Goal: Obtain resource: Download file/media

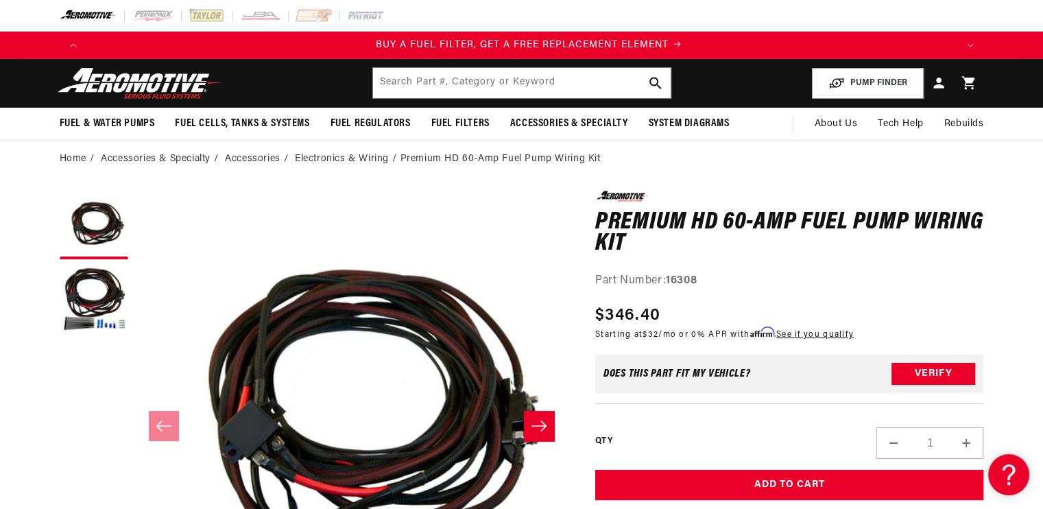
scroll to position [0, 869]
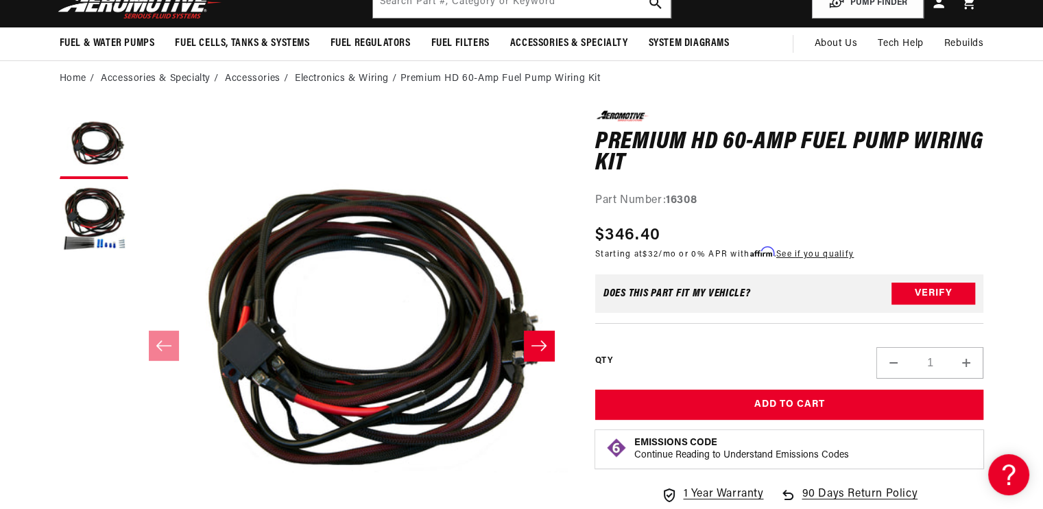
scroll to position [82, 0]
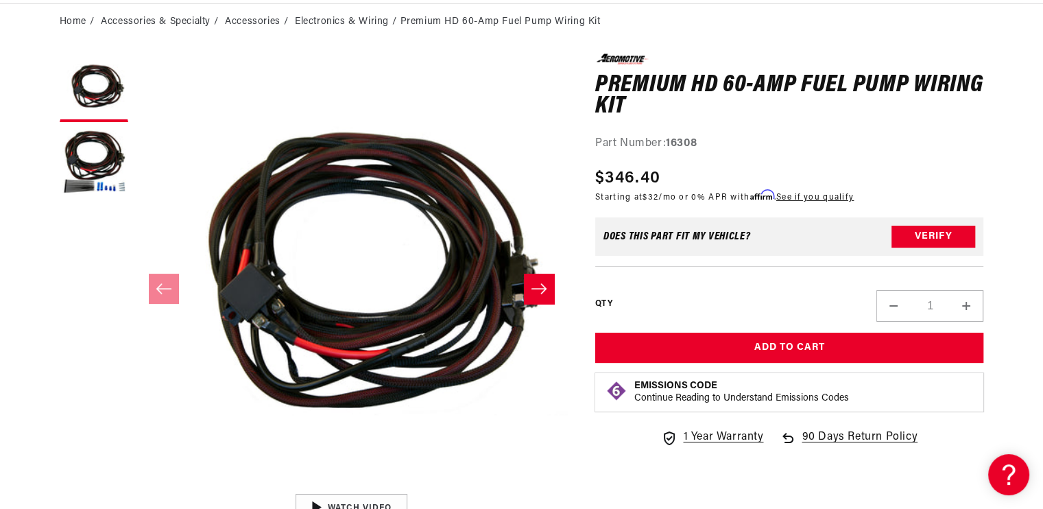
scroll to position [165, 0]
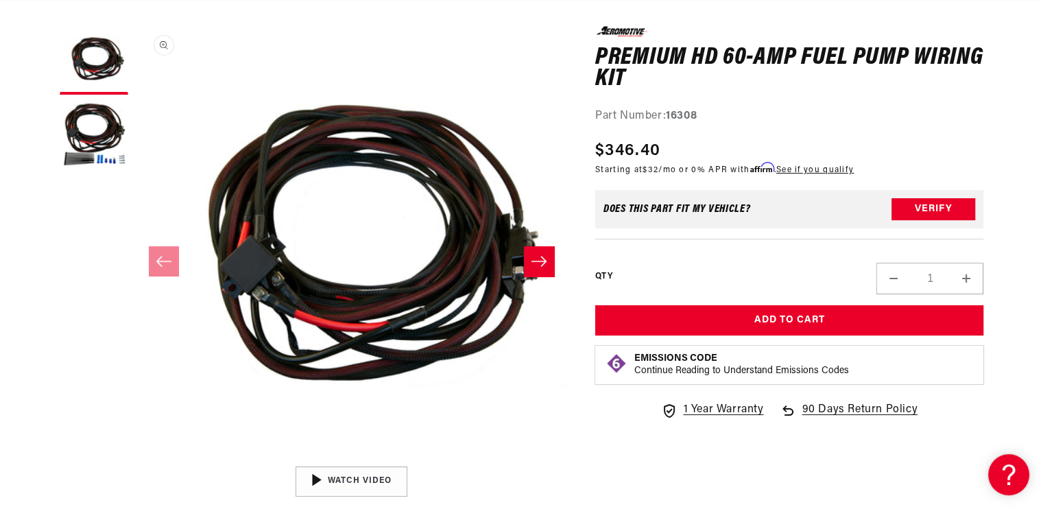
click at [135, 459] on button "Open media 1 in modal" at bounding box center [135, 459] width 0 height 0
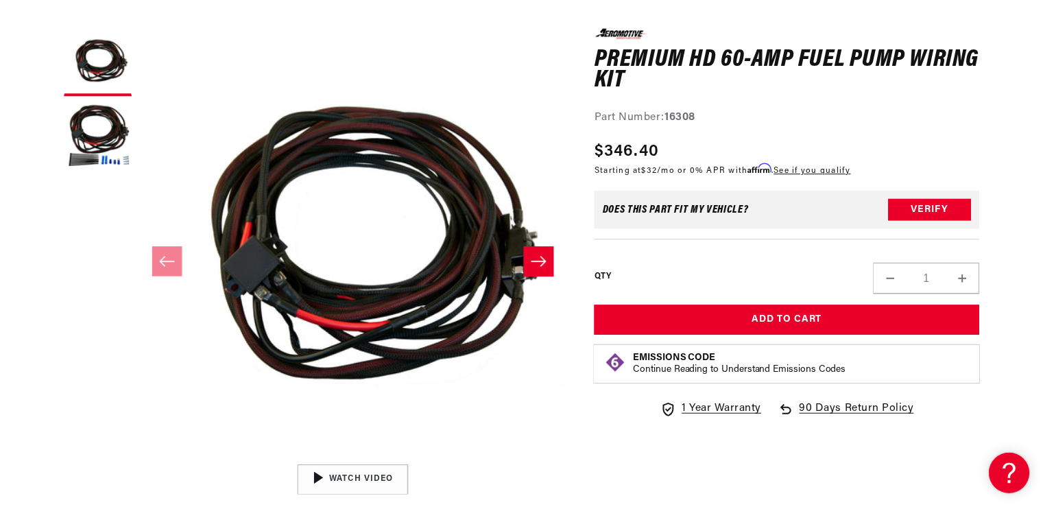
scroll to position [0, 0]
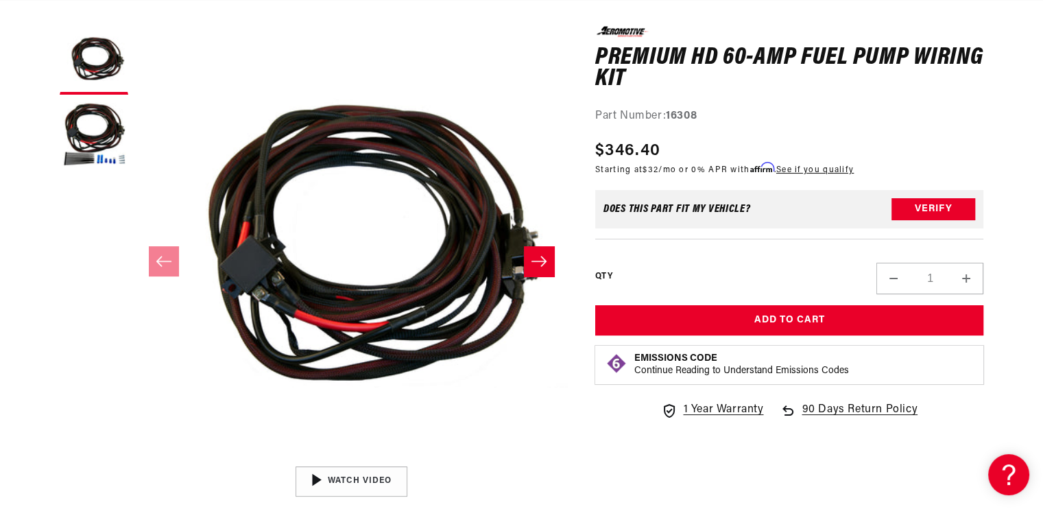
drag, startPoint x: 1002, startPoint y: 25, endPoint x: 1020, endPoint y: 194, distance: 170.3
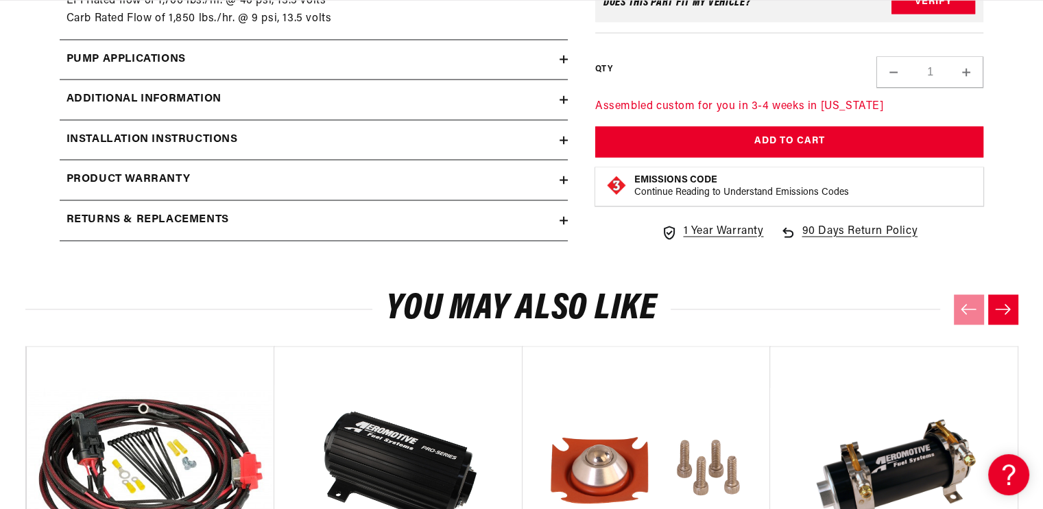
click at [561, 53] on summary "Pump Applications" at bounding box center [314, 60] width 508 height 40
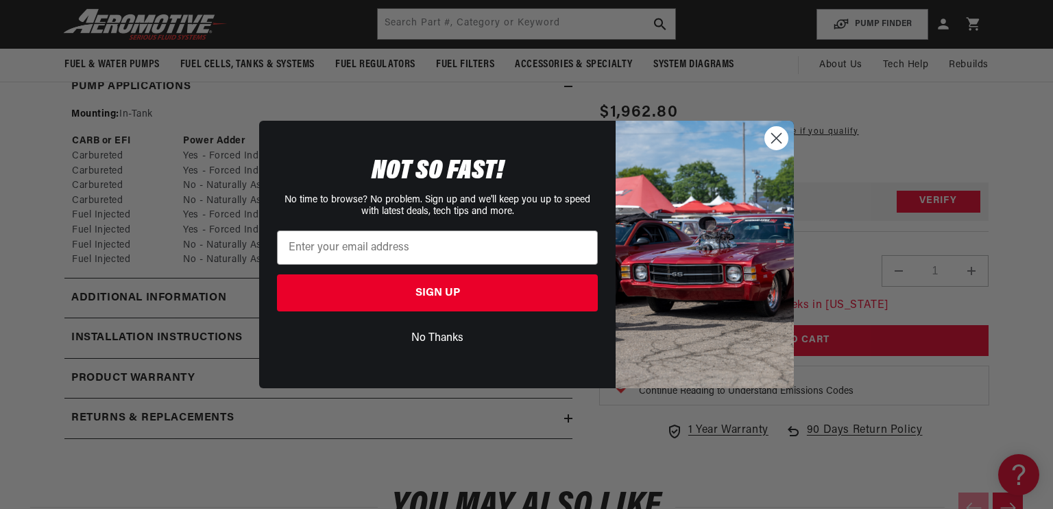
click at [776, 137] on icon "Close dialog" at bounding box center [777, 138] width 10 height 10
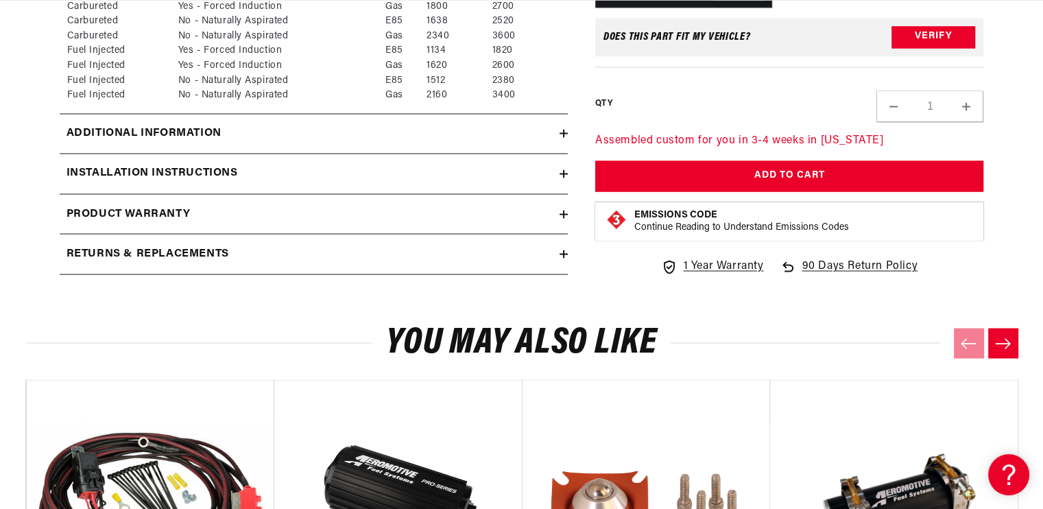
click at [565, 130] on icon at bounding box center [563, 133] width 8 height 8
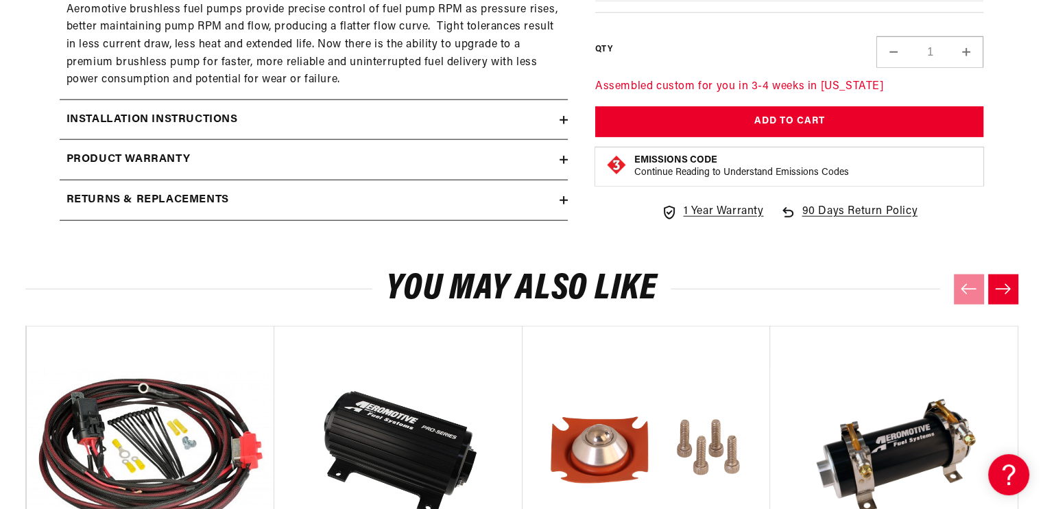
click at [564, 121] on icon at bounding box center [564, 120] width 0 height 8
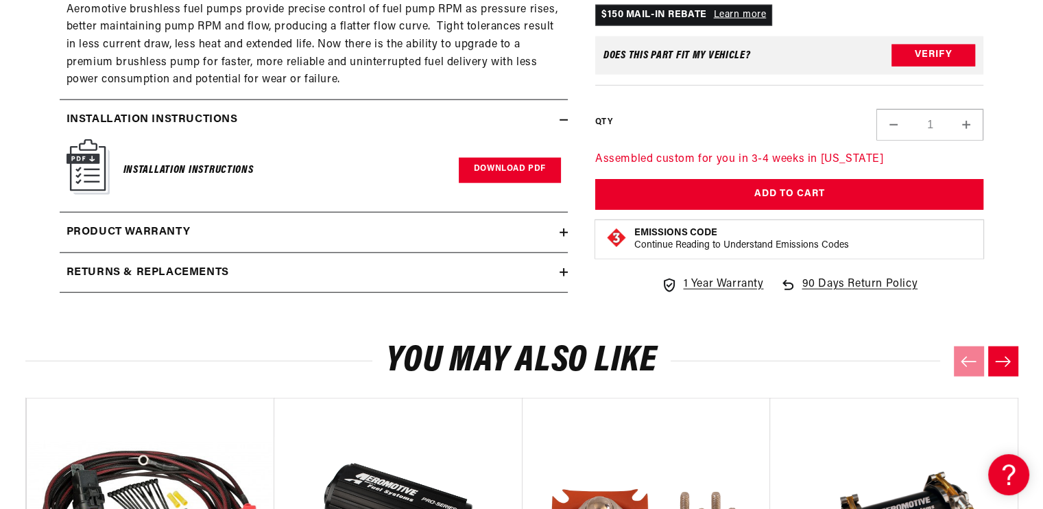
click at [483, 165] on link "Download PDF" at bounding box center [510, 170] width 102 height 25
